Goal: Task Accomplishment & Management: Use online tool/utility

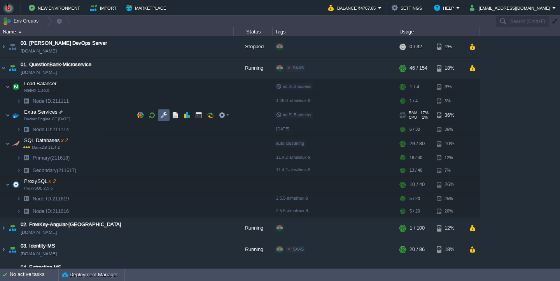
click at [165, 116] on button "button" at bounding box center [163, 115] width 7 height 7
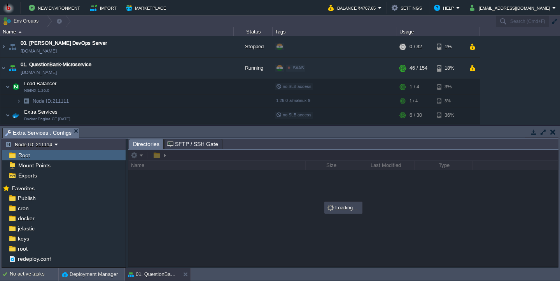
click at [170, 116] on body "New Environment Import Marketplace Bonus ₹0.00 Upgrade Account Balance ₹4767.65…" at bounding box center [280, 140] width 560 height 281
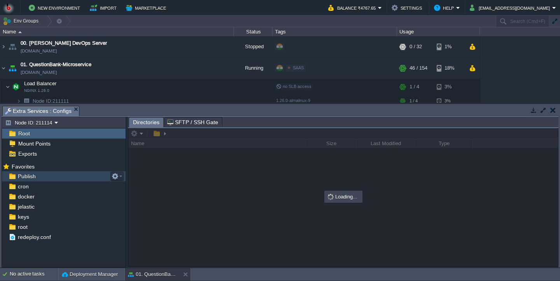
click at [104, 180] on div "Publish" at bounding box center [64, 176] width 124 height 10
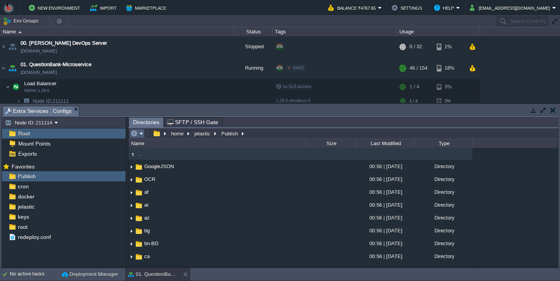
click at [143, 137] on em at bounding box center [137, 133] width 13 height 7
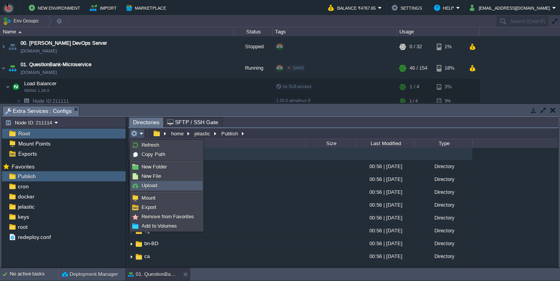
click at [159, 184] on link "Upload" at bounding box center [166, 185] width 71 height 9
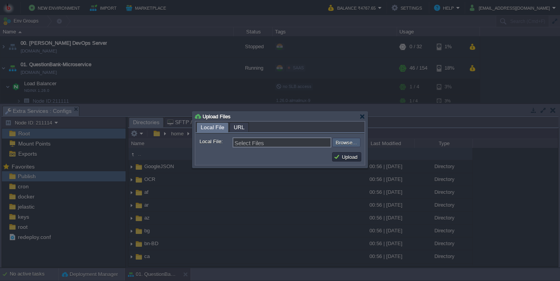
click at [355, 143] on input "file" at bounding box center [311, 142] width 98 height 9
type input "C:\fakepath\AngularAPIDTO.dll"
type input "AngularAPIDTO.dll, QuestionBankApp.dll"
click at [348, 158] on button "Upload" at bounding box center [347, 156] width 26 height 7
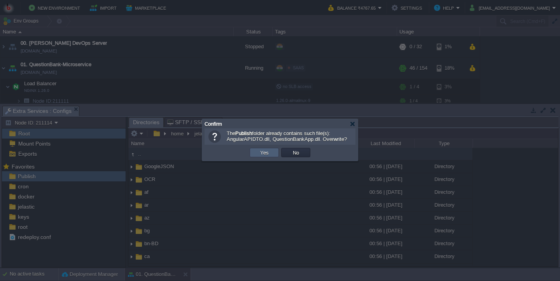
click at [274, 151] on td "Yes" at bounding box center [264, 152] width 29 height 9
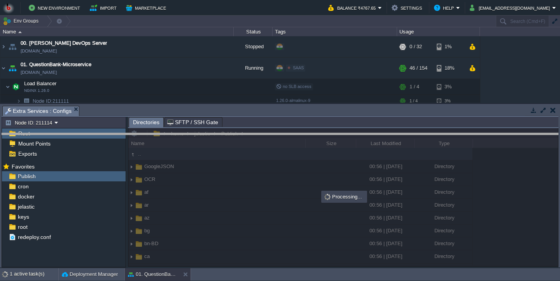
drag, startPoint x: 251, startPoint y: 114, endPoint x: 250, endPoint y: 142, distance: 27.6
click at [250, 142] on body "New Environment Import Marketplace Bonus ₹0.00 Upgrade Account Balance ₹4767.65…" at bounding box center [280, 140] width 560 height 281
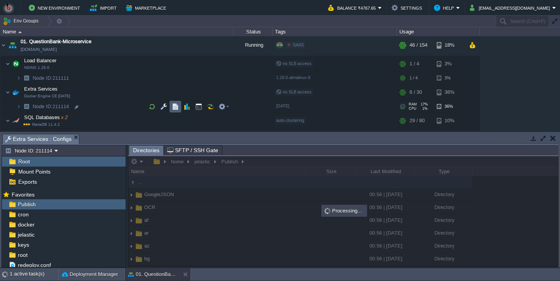
scroll to position [32, 0]
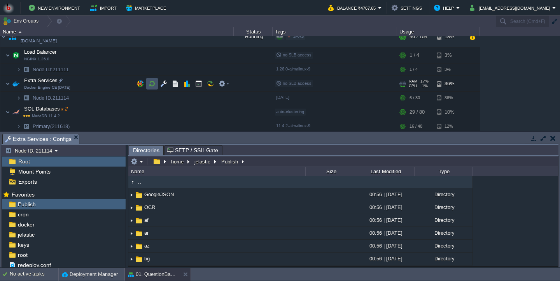
click at [150, 86] on button "button" at bounding box center [152, 83] width 7 height 7
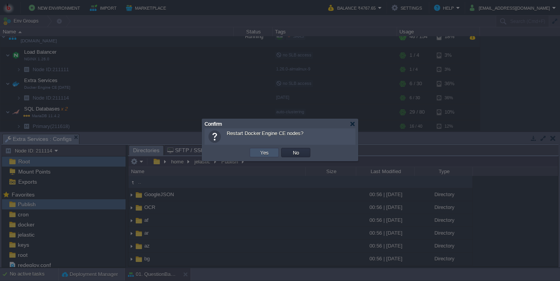
click at [266, 153] on button "Yes" at bounding box center [264, 152] width 13 height 7
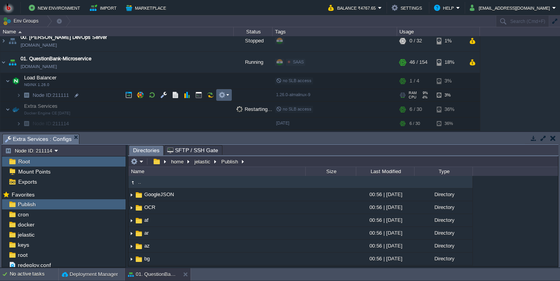
scroll to position [18, 0]
